Goal: Task Accomplishment & Management: Use online tool/utility

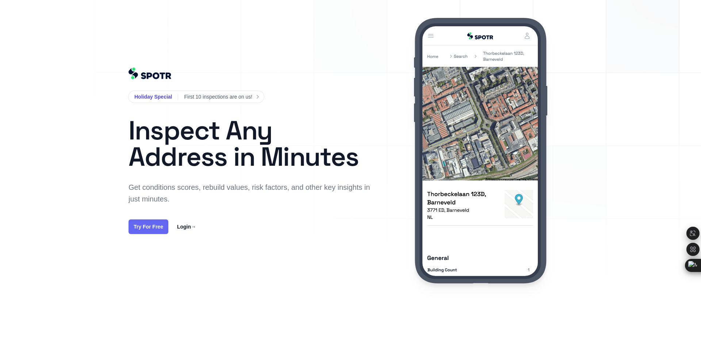
click at [155, 230] on link "Try For Free" at bounding box center [148, 226] width 40 height 15
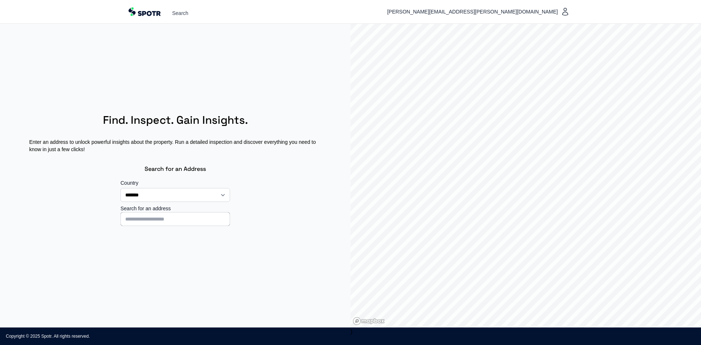
select select "**"
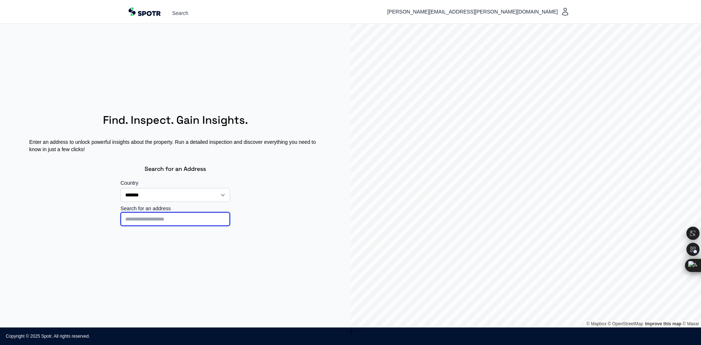
click at [148, 219] on input at bounding box center [174, 219] width 109 height 14
click at [151, 219] on input at bounding box center [174, 219] width 109 height 14
click at [138, 219] on input at bounding box center [174, 219] width 109 height 14
type input "**********"
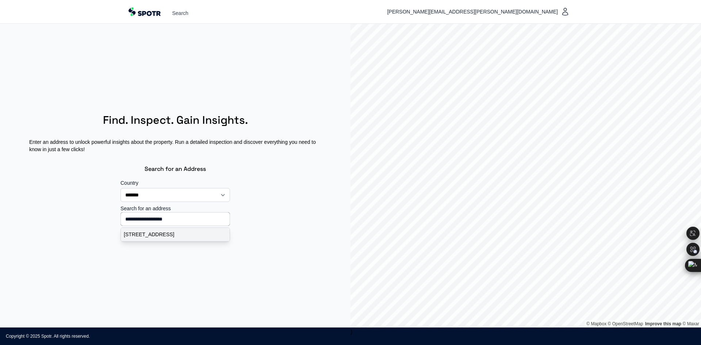
click at [159, 238] on p "Kloveniersburgwal 95, Amsterdam, Nederland" at bounding box center [175, 234] width 103 height 7
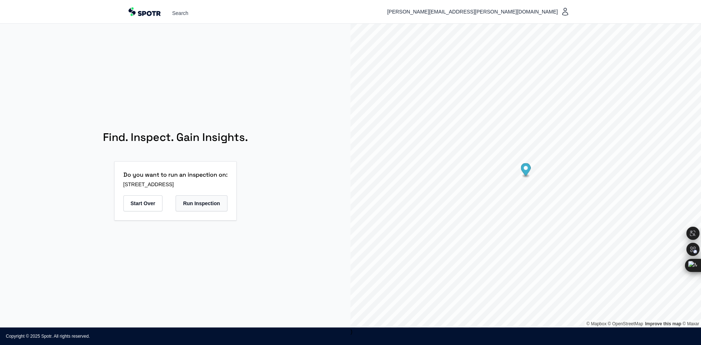
click at [205, 203] on button "Run Inspection" at bounding box center [201, 203] width 51 height 16
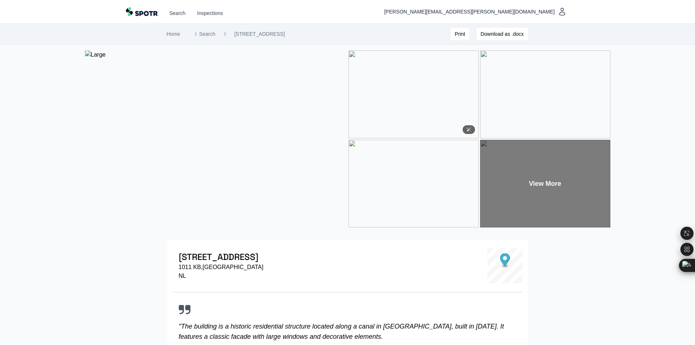
click at [409, 87] on img at bounding box center [413, 94] width 130 height 88
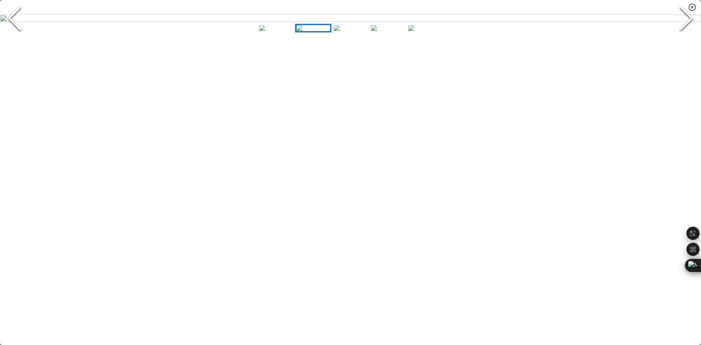
click at [687, 40] on icon "Next Slide" at bounding box center [686, 18] width 22 height 44
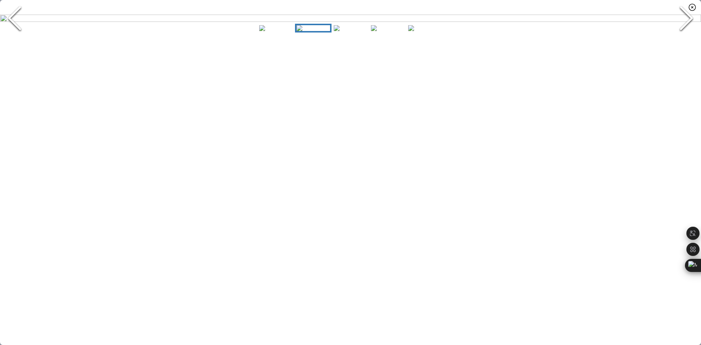
click at [687, 40] on icon "Next Slide" at bounding box center [686, 18] width 22 height 44
click at [692, 7] on icon "button" at bounding box center [692, 7] width 7 height 7
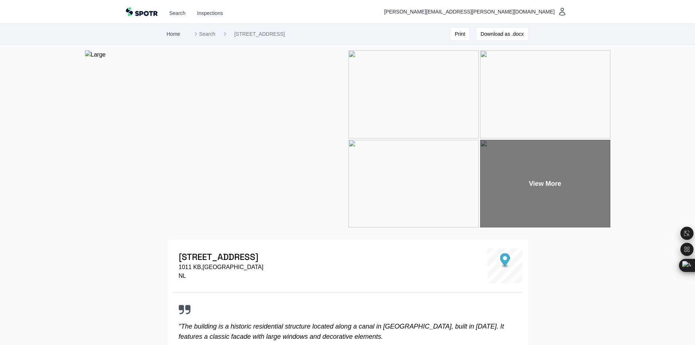
click at [173, 36] on link "Home" at bounding box center [174, 34] width 14 height 6
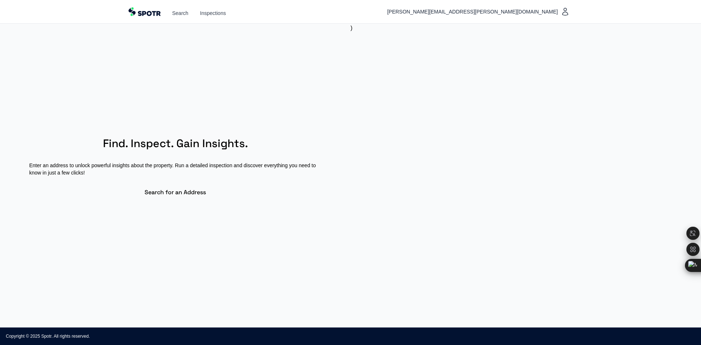
select select "**"
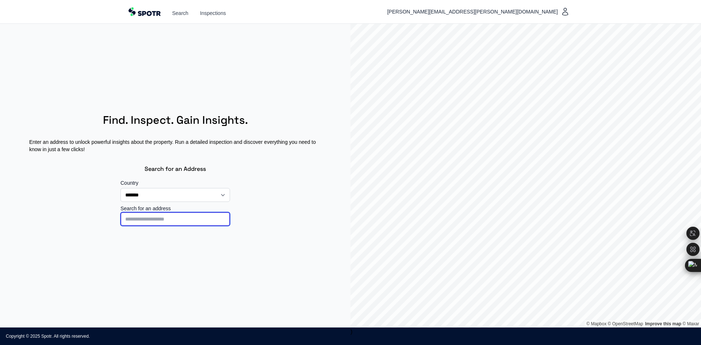
click at [153, 220] on input at bounding box center [174, 219] width 109 height 14
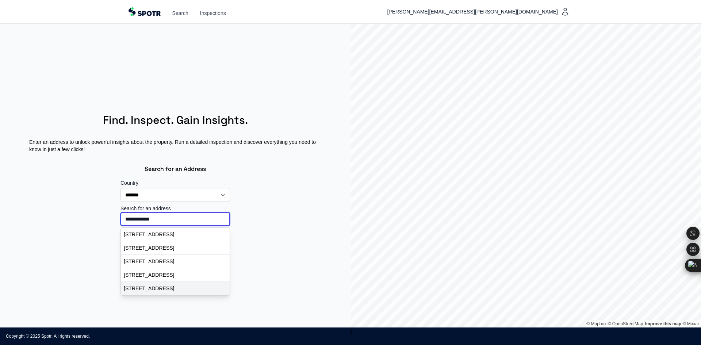
type input "**********"
click at [161, 289] on p "Berkenlaan 9, Woudenberg, Nederland" at bounding box center [175, 288] width 103 height 7
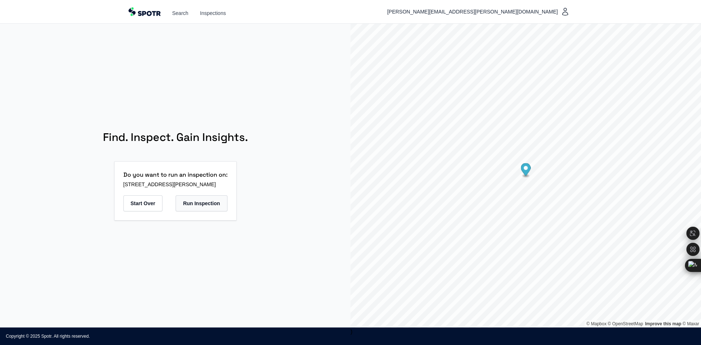
click at [211, 203] on button "Run Inspection" at bounding box center [201, 203] width 51 height 16
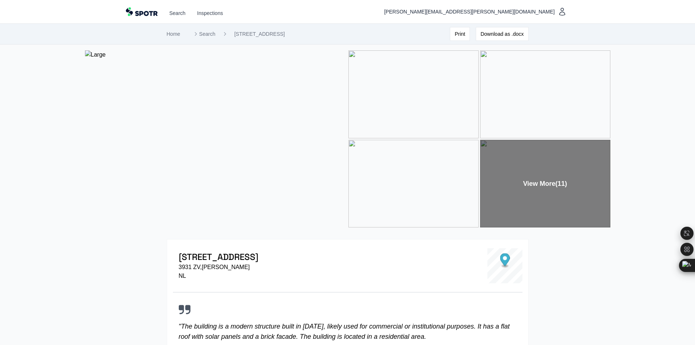
click at [552, 183] on div "View More (11)" at bounding box center [545, 184] width 130 height 88
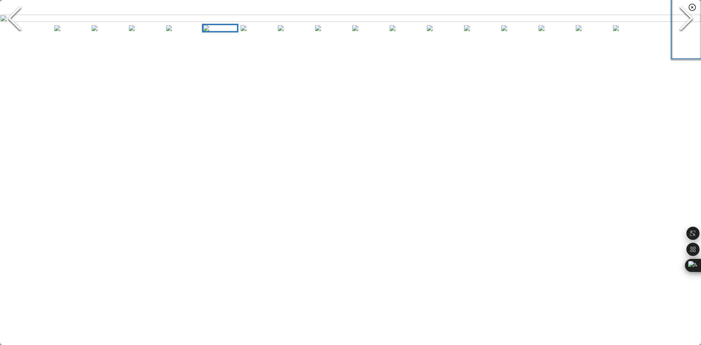
click at [688, 29] on polyline "Next Slide" at bounding box center [686, 18] width 11 height 22
click at [687, 40] on icon "Next Slide" at bounding box center [686, 18] width 22 height 44
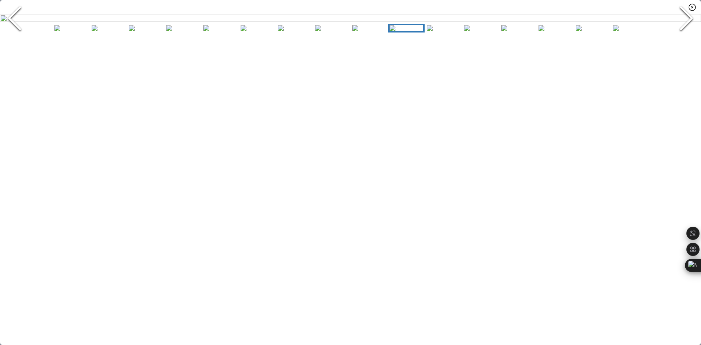
click at [687, 40] on icon "Next Slide" at bounding box center [686, 18] width 22 height 44
click at [684, 40] on icon "Next Slide" at bounding box center [686, 18] width 22 height 44
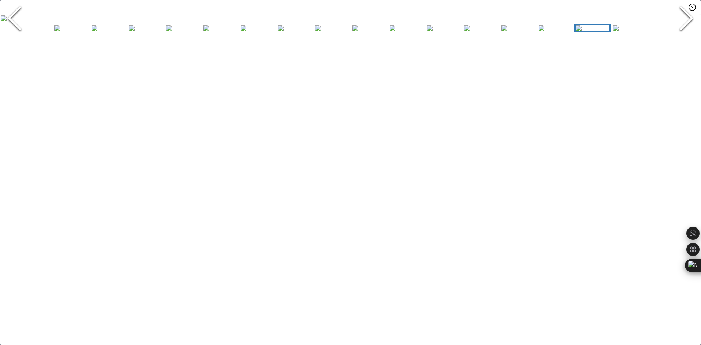
click at [684, 40] on icon "Next Slide" at bounding box center [686, 18] width 22 height 44
click at [686, 40] on icon "Next Slide" at bounding box center [686, 18] width 22 height 44
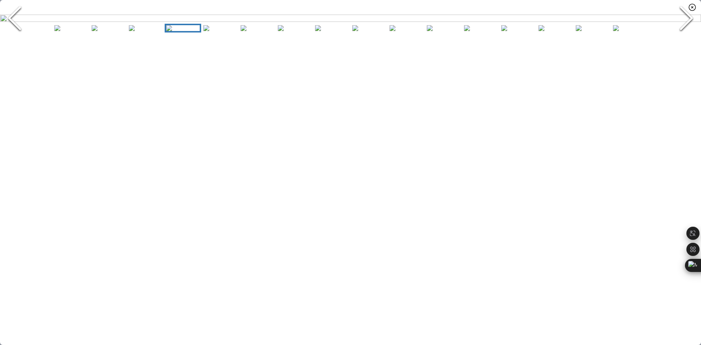
click at [686, 40] on icon "Next Slide" at bounding box center [686, 18] width 22 height 44
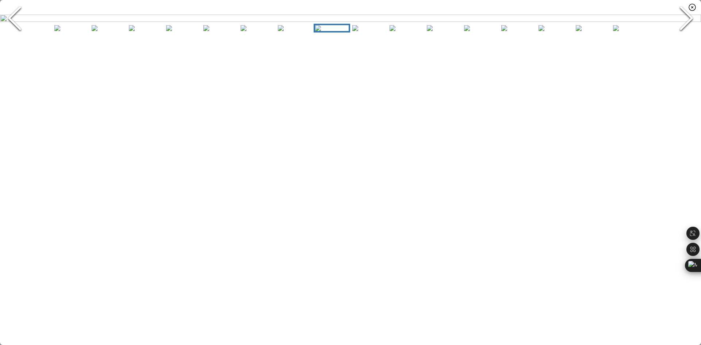
click at [686, 40] on icon "Next Slide" at bounding box center [686, 18] width 22 height 44
click at [695, 8] on icon "button" at bounding box center [692, 7] width 7 height 7
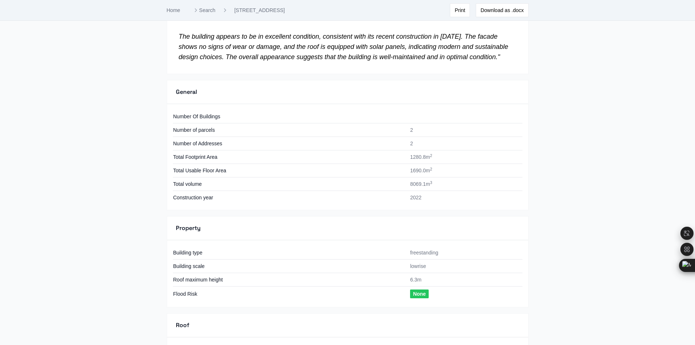
scroll to position [308, 0]
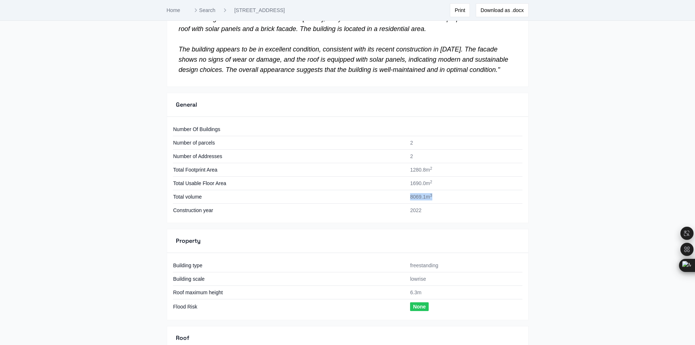
drag, startPoint x: 411, startPoint y: 199, endPoint x: 438, endPoint y: 197, distance: 27.0
click at [438, 197] on td "8069.1 m 3" at bounding box center [464, 197] width 116 height 14
click at [610, 262] on section "Home Search Berkenlaan 9, Woudenberg Print Download as .docx View More (11) Ber…" at bounding box center [347, 350] width 695 height 1268
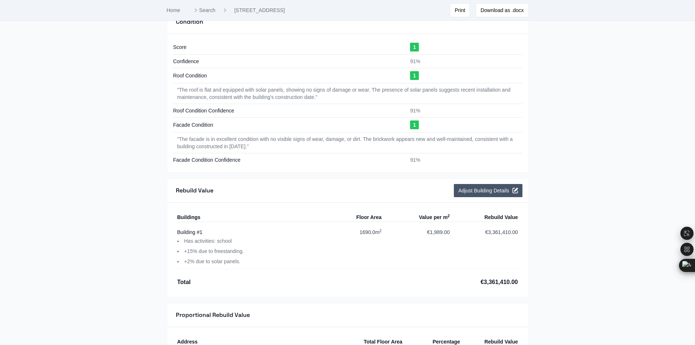
scroll to position [928, 0]
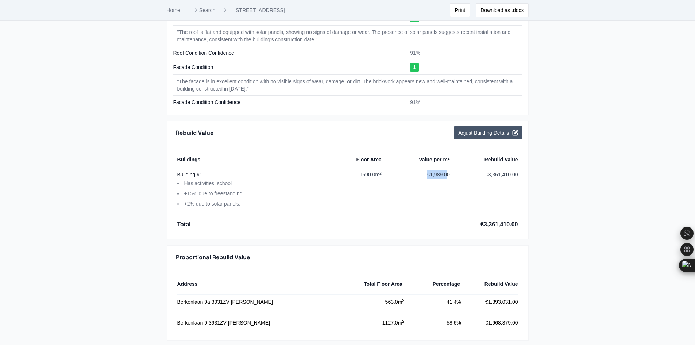
drag, startPoint x: 427, startPoint y: 175, endPoint x: 447, endPoint y: 171, distance: 20.5
click at [447, 171] on div "€1,989.00" at bounding box center [438, 189] width 23 height 38
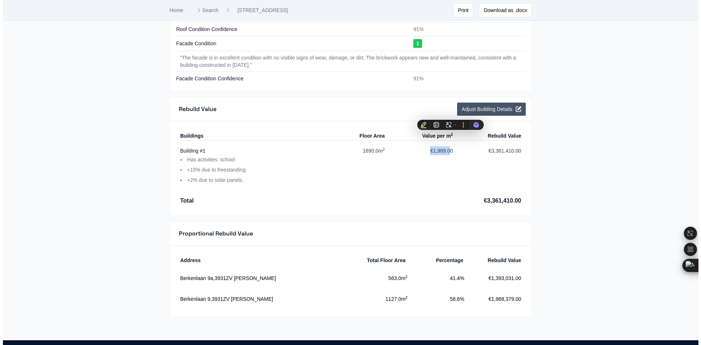
scroll to position [964, 0]
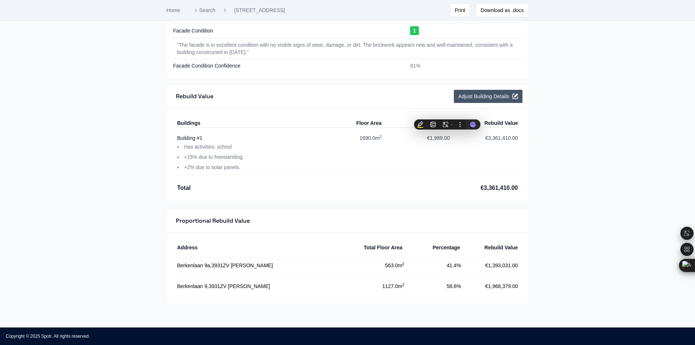
click at [496, 187] on div "€3,361,410.00" at bounding box center [499, 188] width 37 height 9
click at [493, 98] on button "Adjust Building Details" at bounding box center [488, 96] width 68 height 13
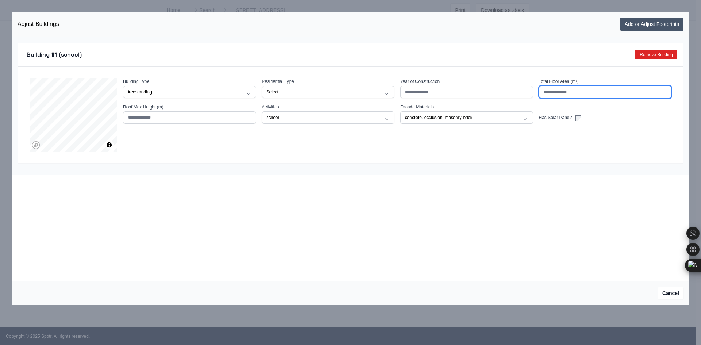
drag, startPoint x: 559, startPoint y: 90, endPoint x: 523, endPoint y: 95, distance: 36.7
click at [523, 95] on div "**********" at bounding box center [397, 100] width 548 height 45
type input "****"
click at [661, 294] on button "Submit Adjustments" at bounding box center [654, 293] width 58 height 12
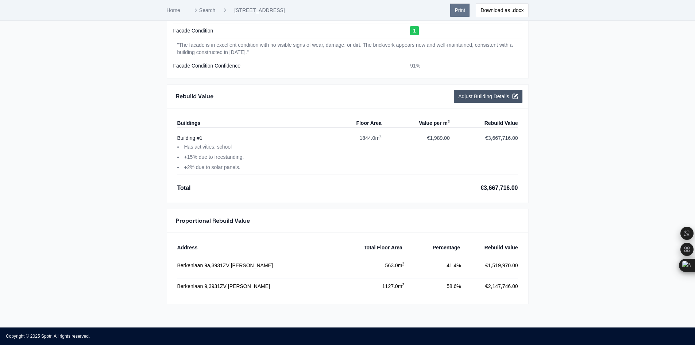
click at [462, 13] on button "Print" at bounding box center [460, 10] width 20 height 14
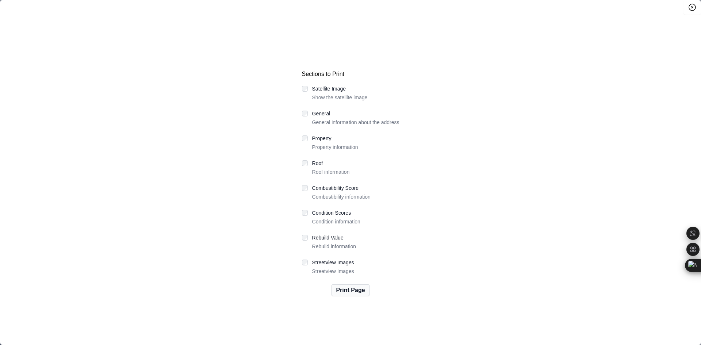
click at [353, 293] on button "Print Page" at bounding box center [350, 290] width 38 height 12
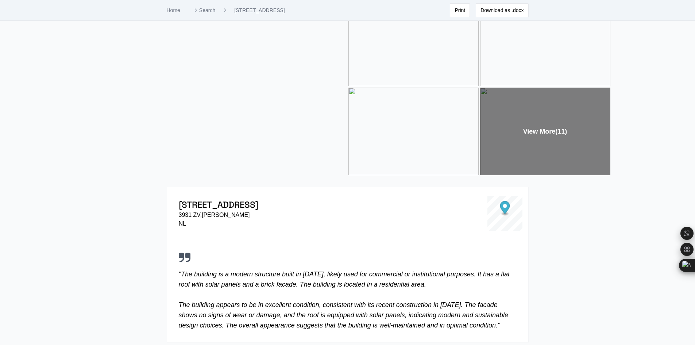
scroll to position [0, 0]
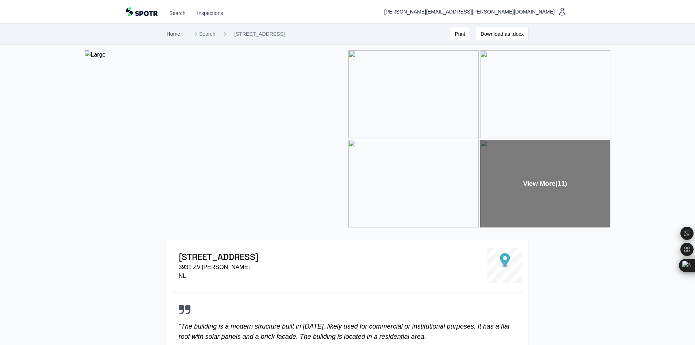
click at [173, 35] on link "Home" at bounding box center [174, 34] width 14 height 6
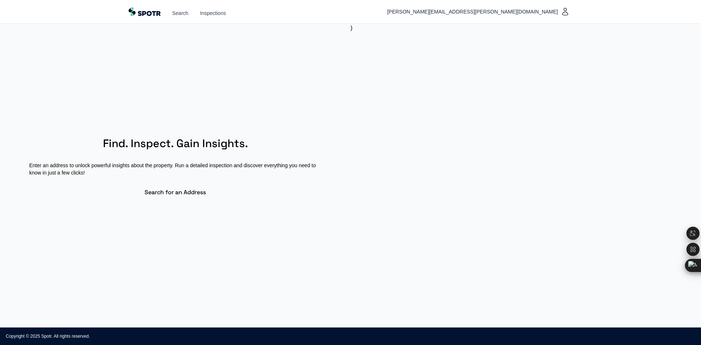
select select "**"
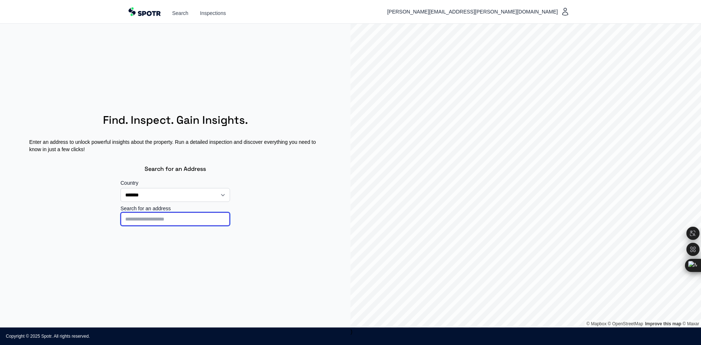
click at [152, 220] on input at bounding box center [174, 219] width 109 height 14
click at [151, 221] on input at bounding box center [174, 219] width 109 height 14
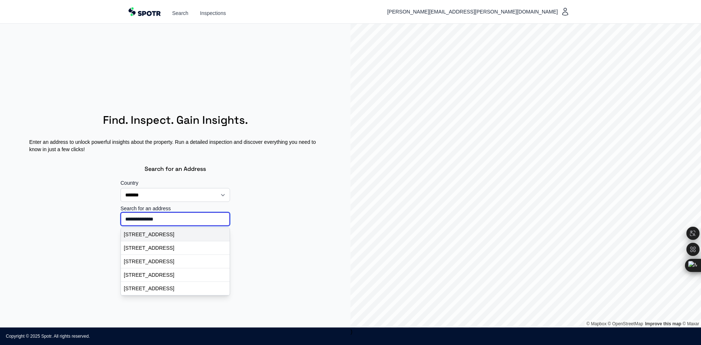
type input "**********"
click at [166, 237] on p "Arendstraat 4A, Putten, Nederland" at bounding box center [175, 234] width 103 height 7
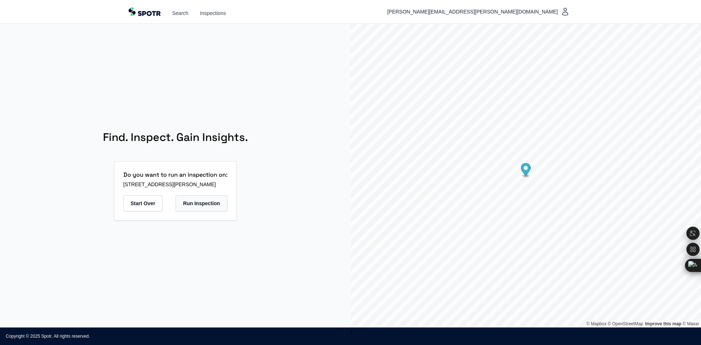
click at [207, 204] on button "Run Inspection" at bounding box center [201, 203] width 51 height 16
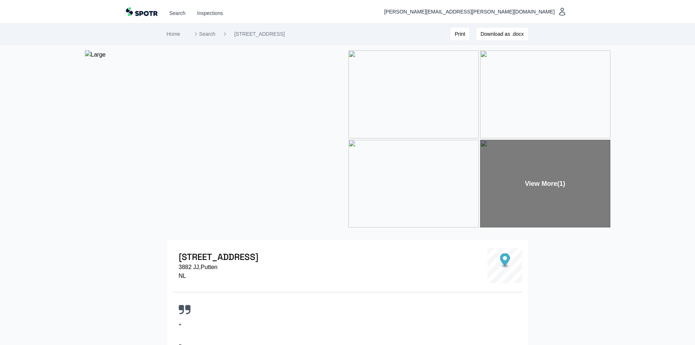
click at [559, 181] on div "View More (1)" at bounding box center [545, 184] width 130 height 88
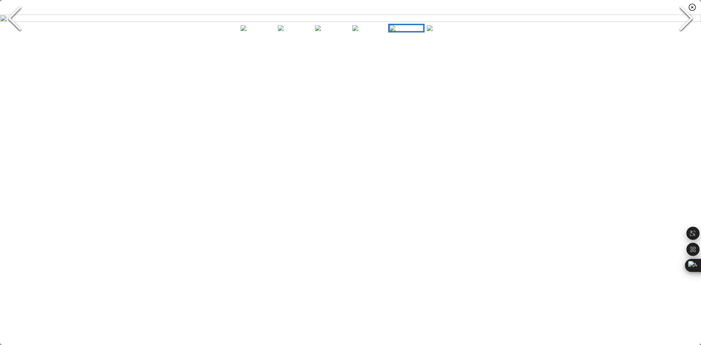
click at [685, 40] on icon "Next Slide" at bounding box center [686, 18] width 22 height 44
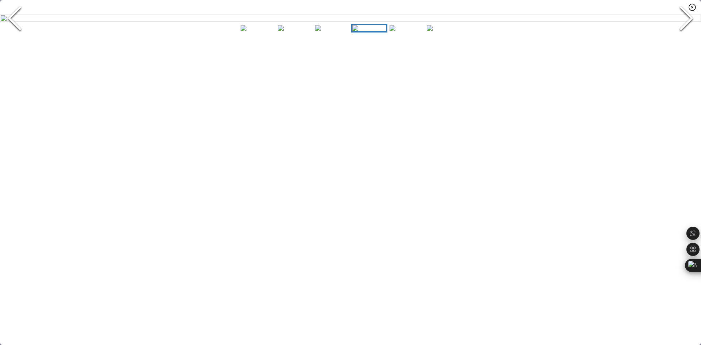
click at [685, 40] on icon "Next Slide" at bounding box center [686, 18] width 22 height 44
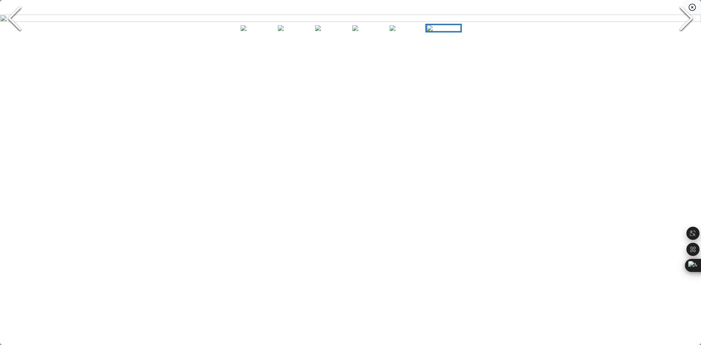
click at [691, 9] on icon "button" at bounding box center [692, 7] width 9 height 9
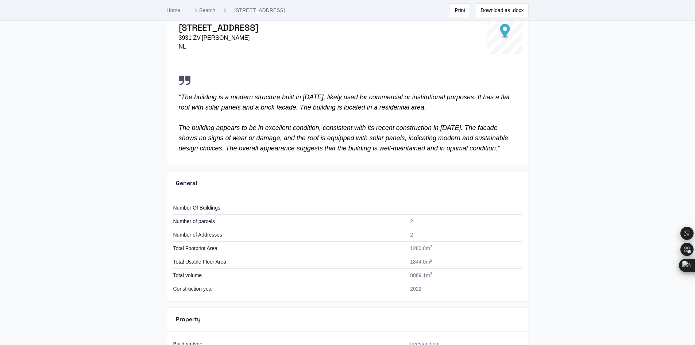
scroll to position [162, 0]
